Goal: Task Accomplishment & Management: Use online tool/utility

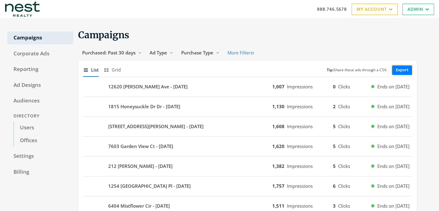
click at [403, 71] on link "Export" at bounding box center [402, 71] width 20 height 10
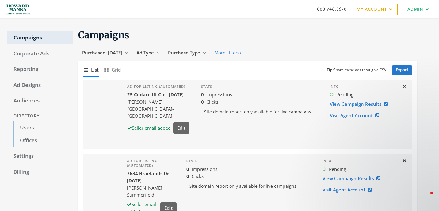
scroll to position [4, 0]
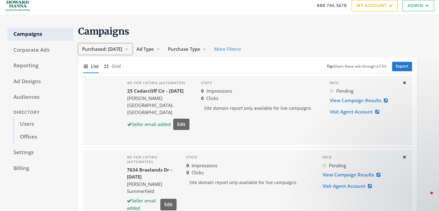
click at [99, 48] on span "Purchased: [DATE]" at bounding box center [102, 49] width 40 height 6
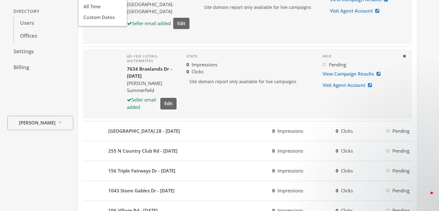
scroll to position [113, 0]
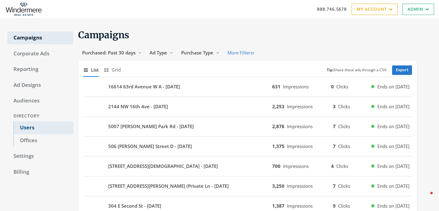
click at [63, 130] on link "Users" at bounding box center [43, 128] width 60 height 13
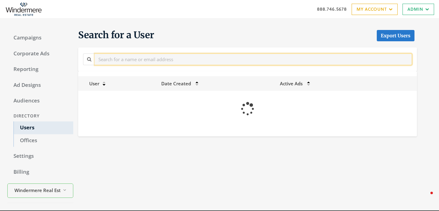
click at [150, 57] on input "text" at bounding box center [253, 59] width 317 height 11
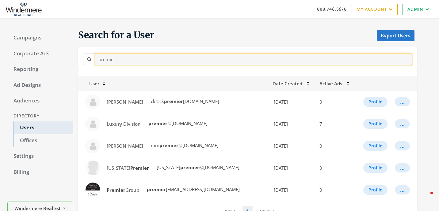
type input "premier"
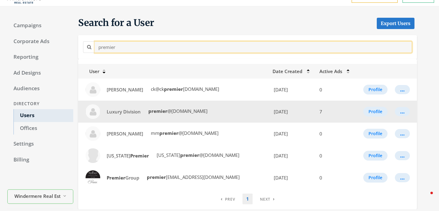
scroll to position [13, 0]
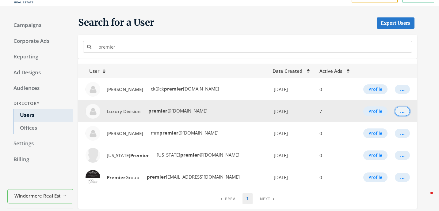
click at [404, 112] on button "..." at bounding box center [402, 111] width 15 height 9
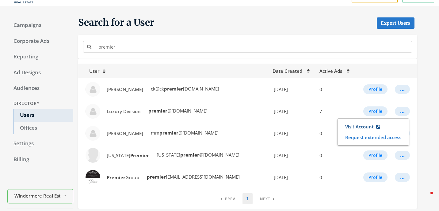
click at [356, 126] on link "Visit Account" at bounding box center [362, 126] width 43 height 11
